Goal: Use online tool/utility: Utilize a website feature to perform a specific function

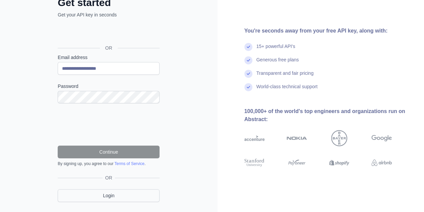
scroll to position [62, 0]
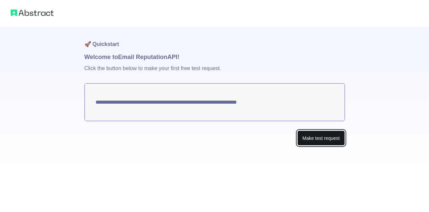
click at [320, 137] on button "Make test request" at bounding box center [320, 137] width 47 height 15
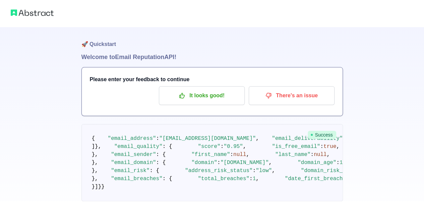
click at [336, 134] on span "Success" at bounding box center [322, 135] width 28 height 8
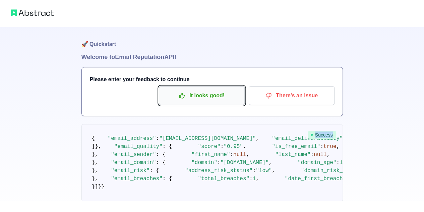
click at [214, 97] on p "It looks good!" at bounding box center [202, 95] width 76 height 11
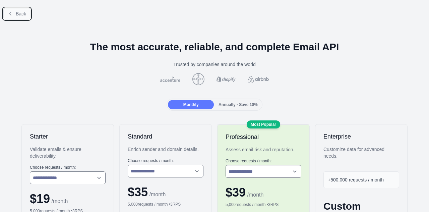
click at [19, 12] on span "Back" at bounding box center [21, 13] width 10 height 5
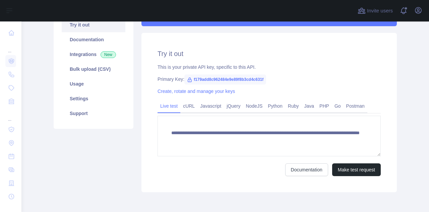
scroll to position [67, 0]
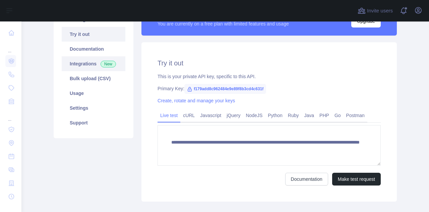
click at [95, 66] on link "Integrations New" at bounding box center [94, 63] width 64 height 15
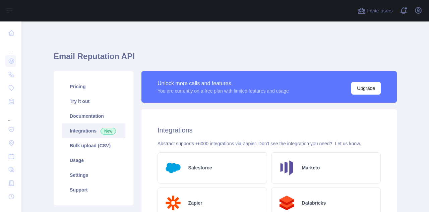
scroll to position [34, 0]
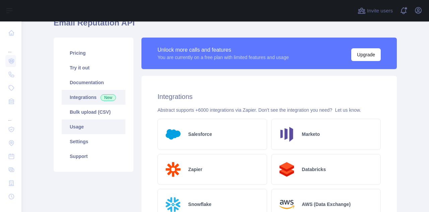
click at [99, 122] on link "Usage" at bounding box center [94, 126] width 64 height 15
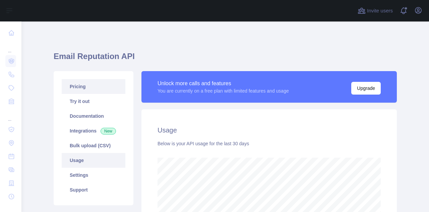
click at [91, 90] on link "Pricing" at bounding box center [94, 86] width 64 height 15
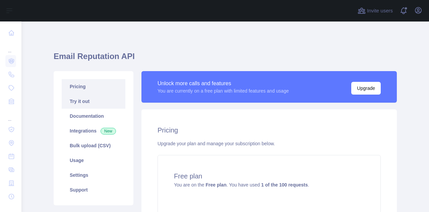
click at [89, 93] on link "Pricing" at bounding box center [94, 86] width 64 height 15
click at [90, 100] on link "Try it out" at bounding box center [94, 101] width 64 height 15
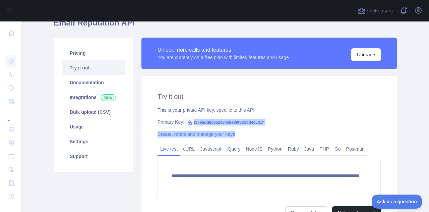
drag, startPoint x: 188, startPoint y: 121, endPoint x: 266, endPoint y: 126, distance: 78.3
click at [266, 126] on div "**********" at bounding box center [268, 155] width 255 height 159
click at [180, 150] on link "cURL" at bounding box center [188, 148] width 17 height 11
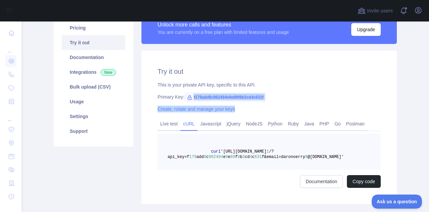
scroll to position [67, 0]
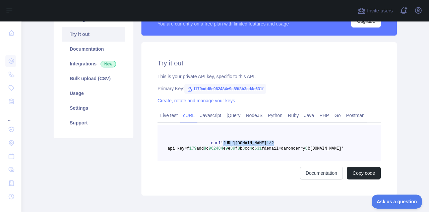
drag, startPoint x: 217, startPoint y: 142, endPoint x: 317, endPoint y: 141, distance: 100.2
click at [317, 141] on pre "curl '[URL][DOMAIN_NAME] 1 /?api_key=f 179 add 8 c 962484 e 9 e 89 f 8 b 3 cd 4…" at bounding box center [269, 143] width 223 height 36
copy span "'[URL][DOMAIN_NAME] 1 /?"
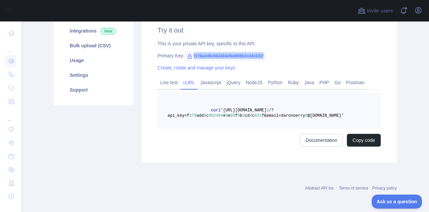
drag, startPoint x: 188, startPoint y: 55, endPoint x: 261, endPoint y: 55, distance: 72.4
click at [261, 55] on span "f179add8c962484e9e89f8b3cd4c631f" at bounding box center [225, 56] width 82 height 10
copy span "f179add8c962484e9e89f8b3cd4c631f"
drag, startPoint x: 166, startPoint y: 116, endPoint x: 179, endPoint y: 116, distance: 13.1
click at [179, 116] on span "/?api_key=f" at bounding box center [221, 113] width 106 height 10
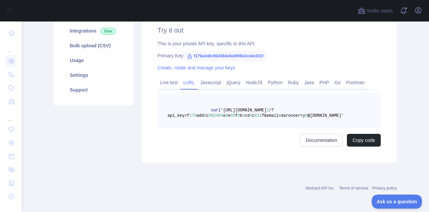
click at [168, 117] on span "/?api_key=f" at bounding box center [221, 113] width 106 height 10
drag, startPoint x: 165, startPoint y: 117, endPoint x: 175, endPoint y: 117, distance: 9.7
click at [175, 117] on span "/?api_key=f" at bounding box center [221, 113] width 106 height 10
copy span "api_key"
click at [95, 61] on link "Usage" at bounding box center [94, 60] width 64 height 15
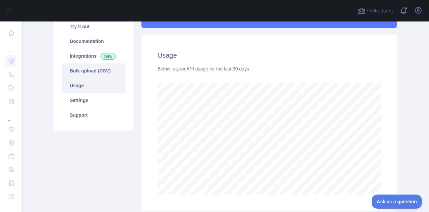
scroll to position [33, 0]
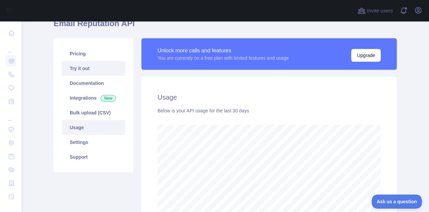
click at [91, 67] on link "Try it out" at bounding box center [94, 68] width 64 height 15
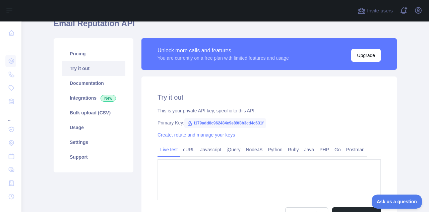
type textarea "**********"
